Goal: Check status: Check status

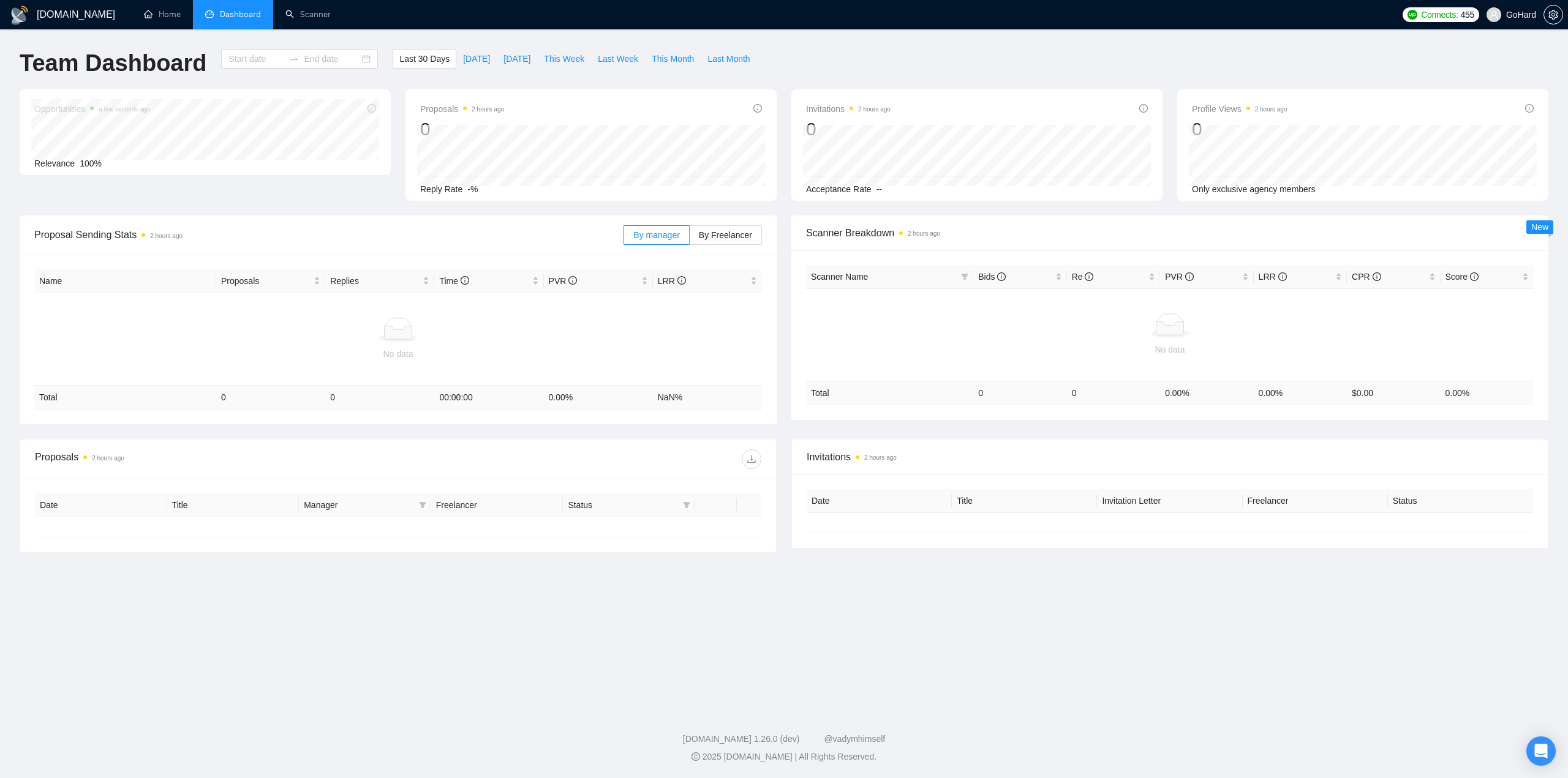
type input "[DATE]"
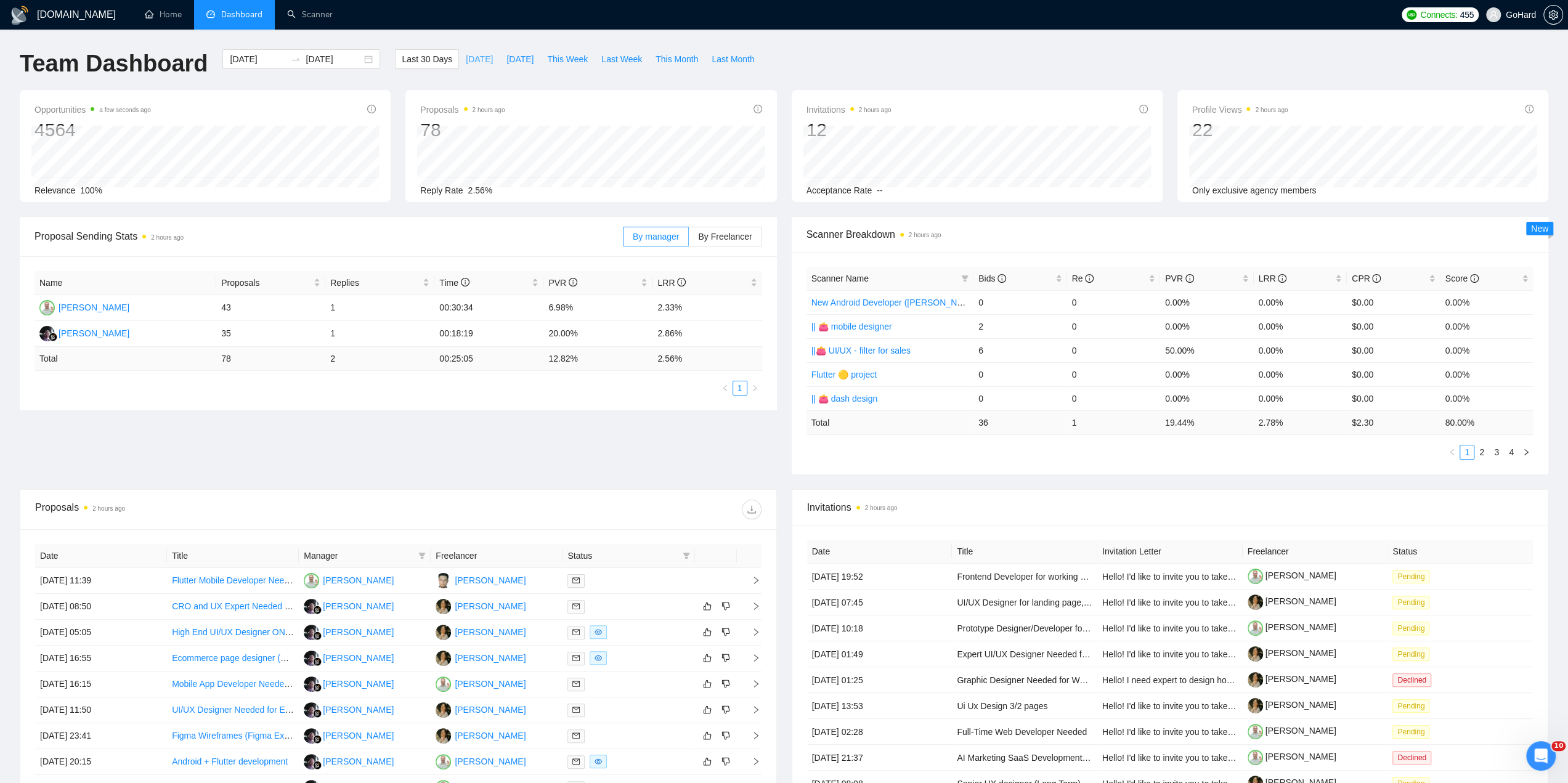
click at [466, 59] on span "[DATE]" at bounding box center [479, 59] width 27 height 14
type input "[DATE]"
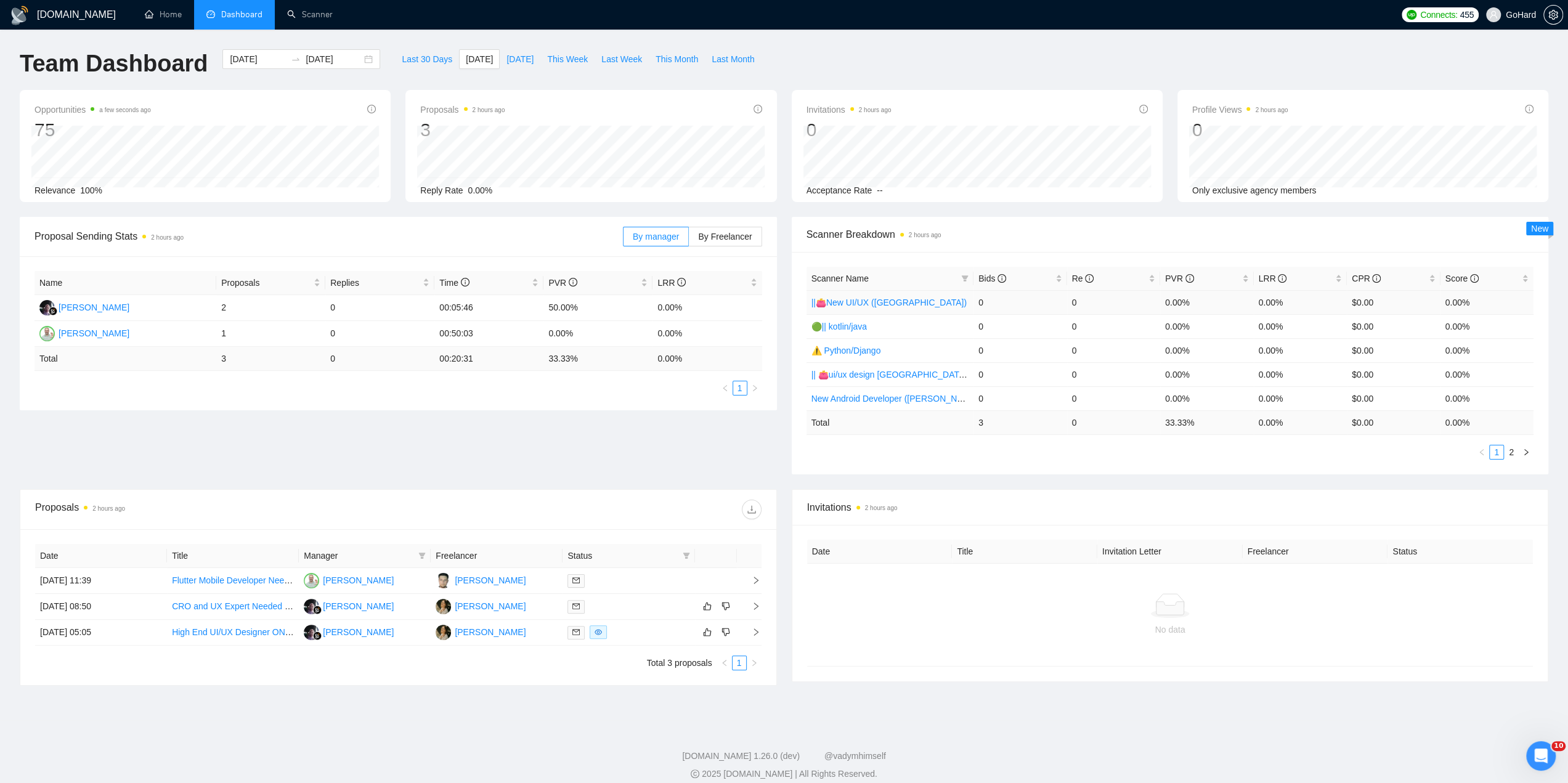
click at [869, 302] on link "||👛New UI/UX ([GEOGRAPHIC_DATA])" at bounding box center [889, 302] width 155 height 10
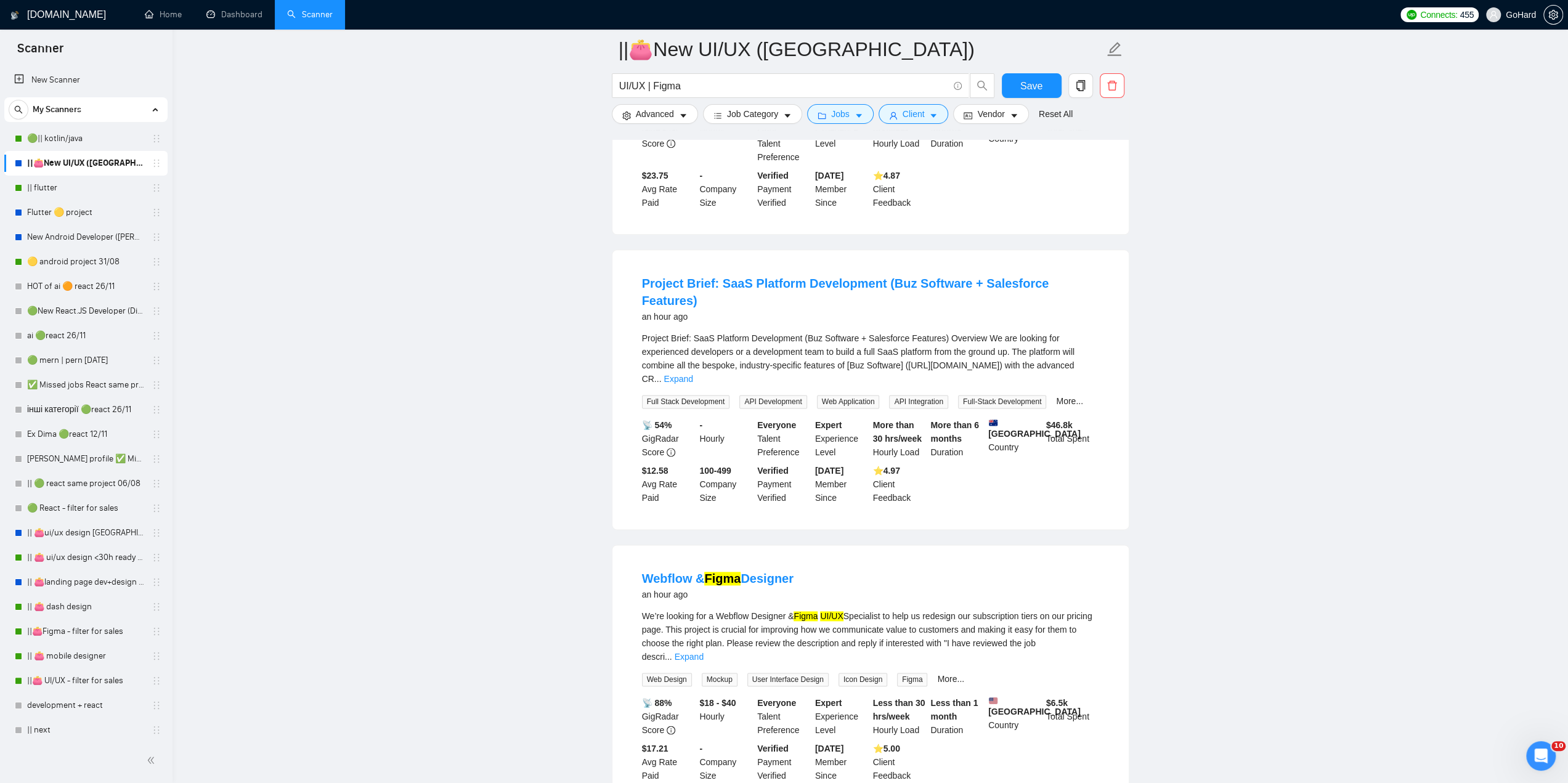
scroll to position [1438, 0]
